Goal: Information Seeking & Learning: Check status

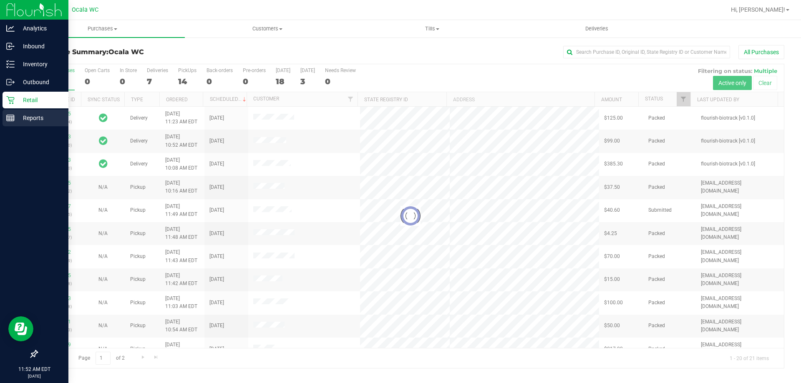
click at [21, 125] on div "Reports" at bounding box center [36, 118] width 66 height 17
click at [21, 123] on div "Reports" at bounding box center [36, 118] width 66 height 17
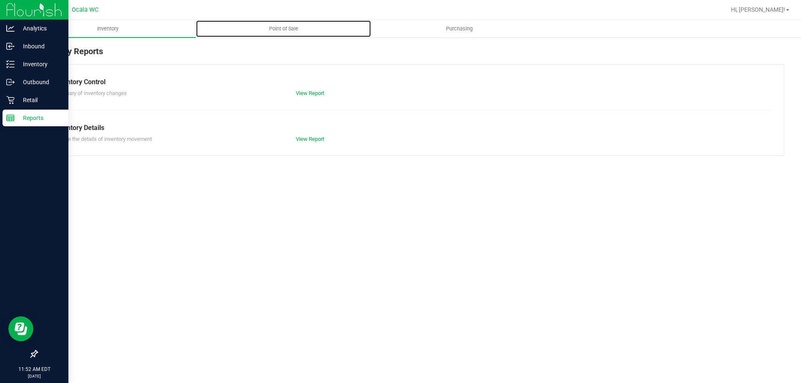
click at [271, 29] on span "Point of Sale" at bounding box center [284, 29] width 52 height 8
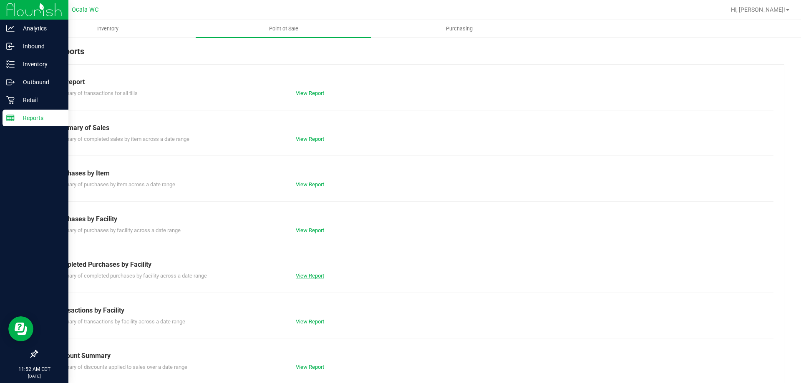
click at [309, 278] on link "View Report" at bounding box center [310, 276] width 28 height 6
